Goal: Information Seeking & Learning: Learn about a topic

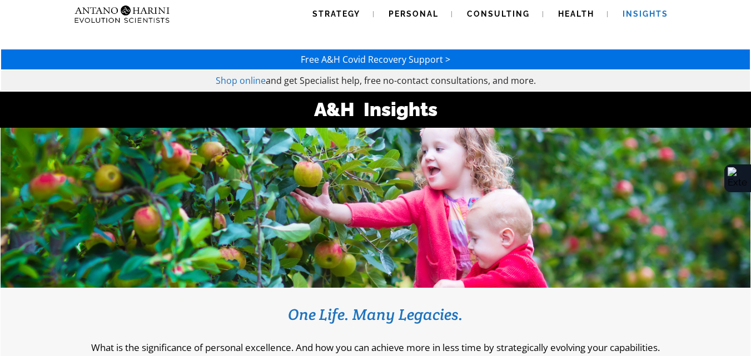
click at [626, 16] on span "Insights" at bounding box center [646, 13] width 46 height 9
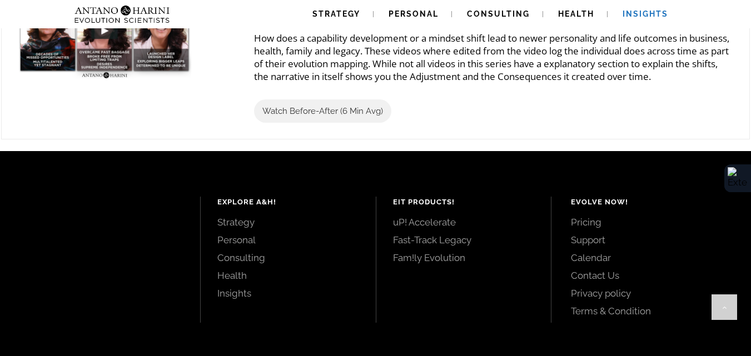
scroll to position [1405, 0]
